Goal: Find specific page/section: Find specific page/section

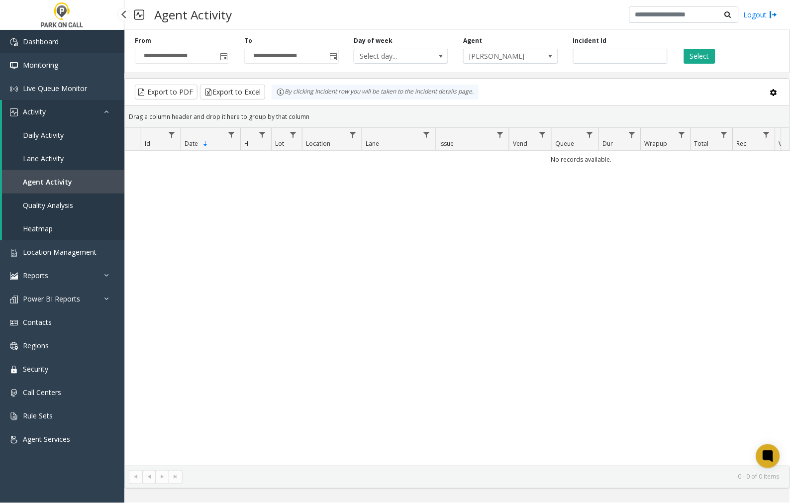
click at [54, 40] on span "Dashboard" at bounding box center [41, 41] width 36 height 9
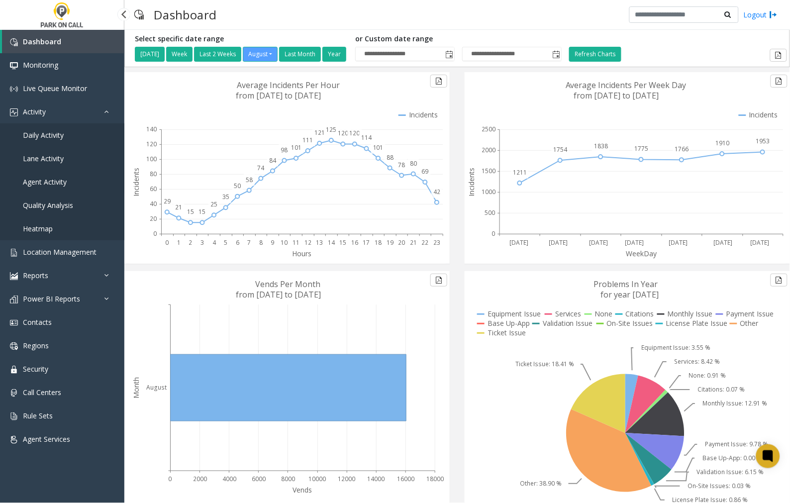
click at [46, 183] on span "Agent Activity" at bounding box center [45, 181] width 44 height 9
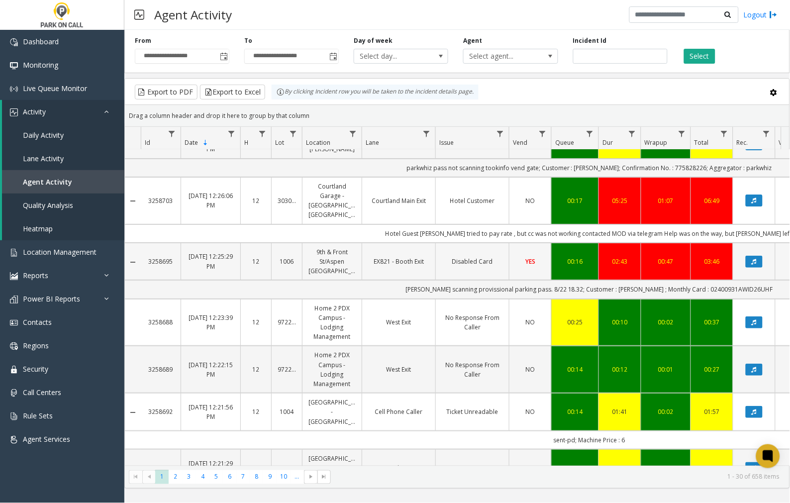
scroll to position [908, 0]
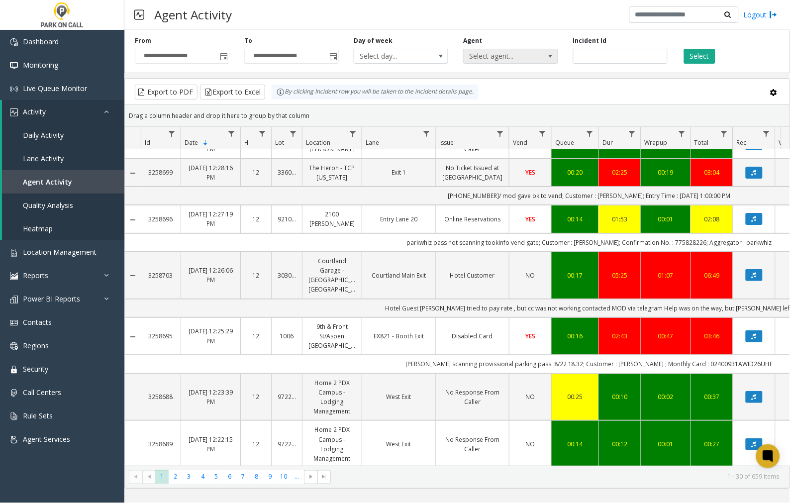
click at [485, 55] on span "Select agent..." at bounding box center [501, 56] width 75 height 14
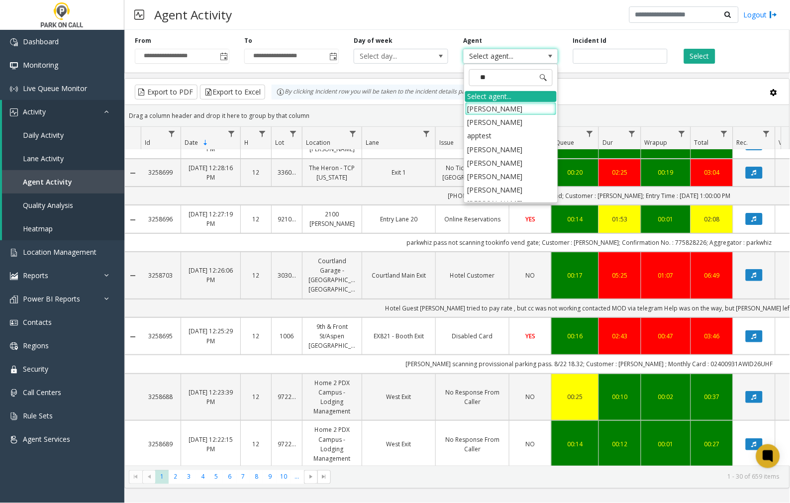
type input "***"
click at [531, 107] on li "[PERSON_NAME]" at bounding box center [511, 108] width 92 height 13
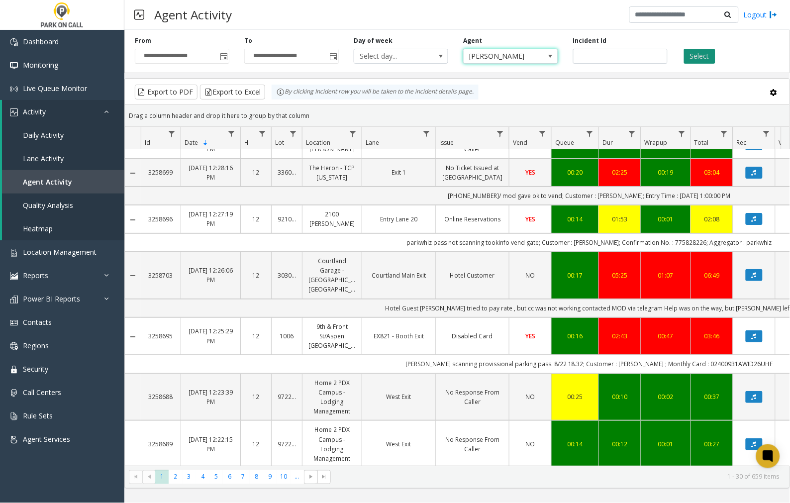
click at [700, 56] on button "Select" at bounding box center [699, 56] width 31 height 15
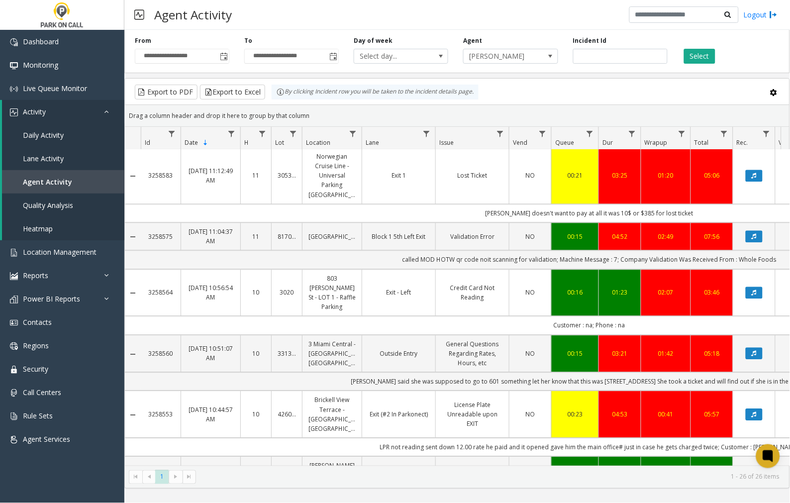
scroll to position [518, 0]
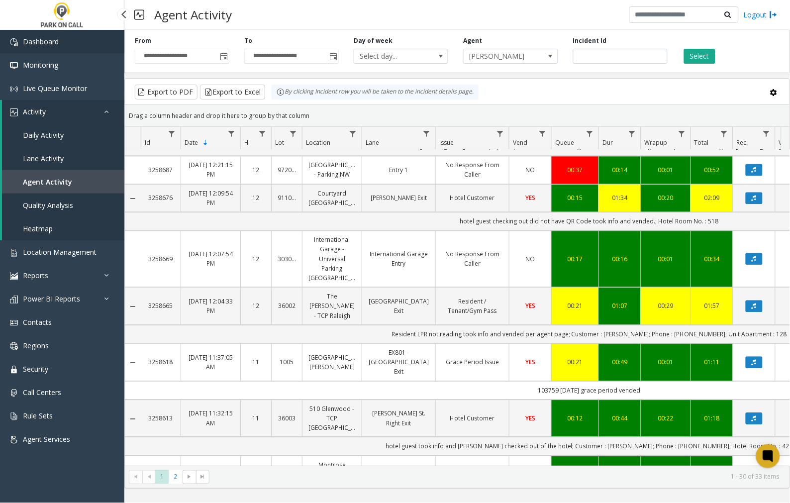
click at [45, 40] on span "Dashboard" at bounding box center [41, 41] width 36 height 9
